Goal: Go to known website: Access a specific website the user already knows

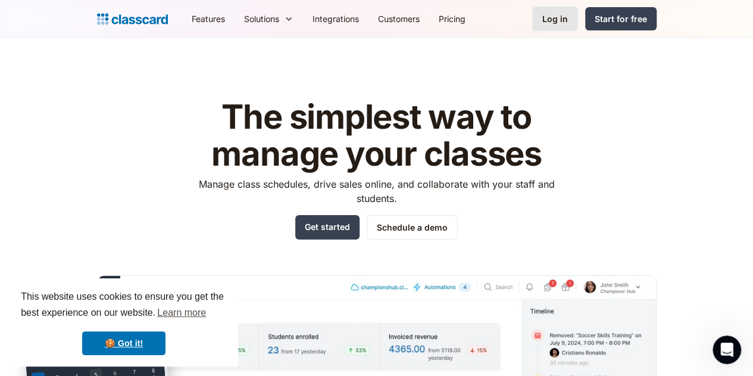
click at [578, 10] on link "Log in" at bounding box center [555, 19] width 46 height 24
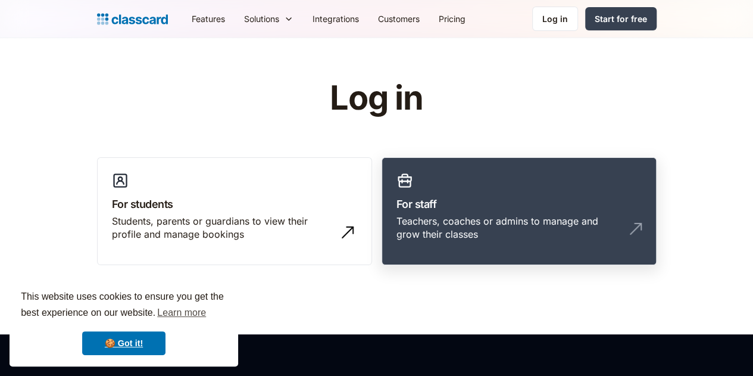
click at [461, 199] on h3 "For staff" at bounding box center [518, 204] width 245 height 16
